Goal: Task Accomplishment & Management: Manage account settings

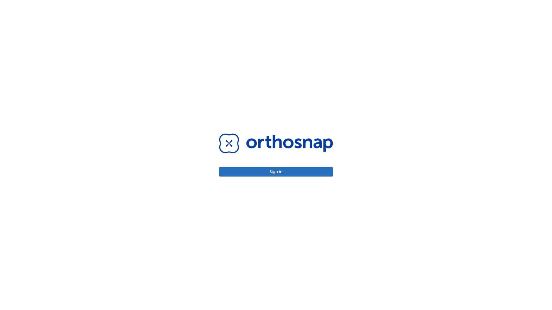
click at [276, 172] on button "Sign in" at bounding box center [276, 171] width 114 height 9
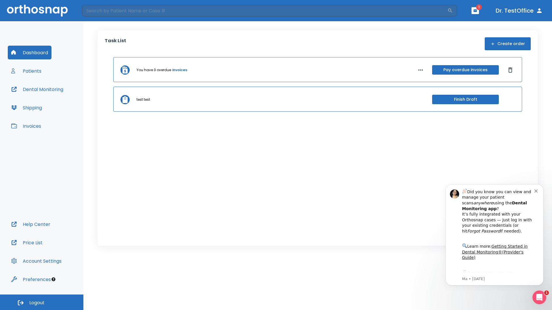
click at [42, 303] on span "Logout" at bounding box center [36, 303] width 15 height 6
